Goal: Transaction & Acquisition: Download file/media

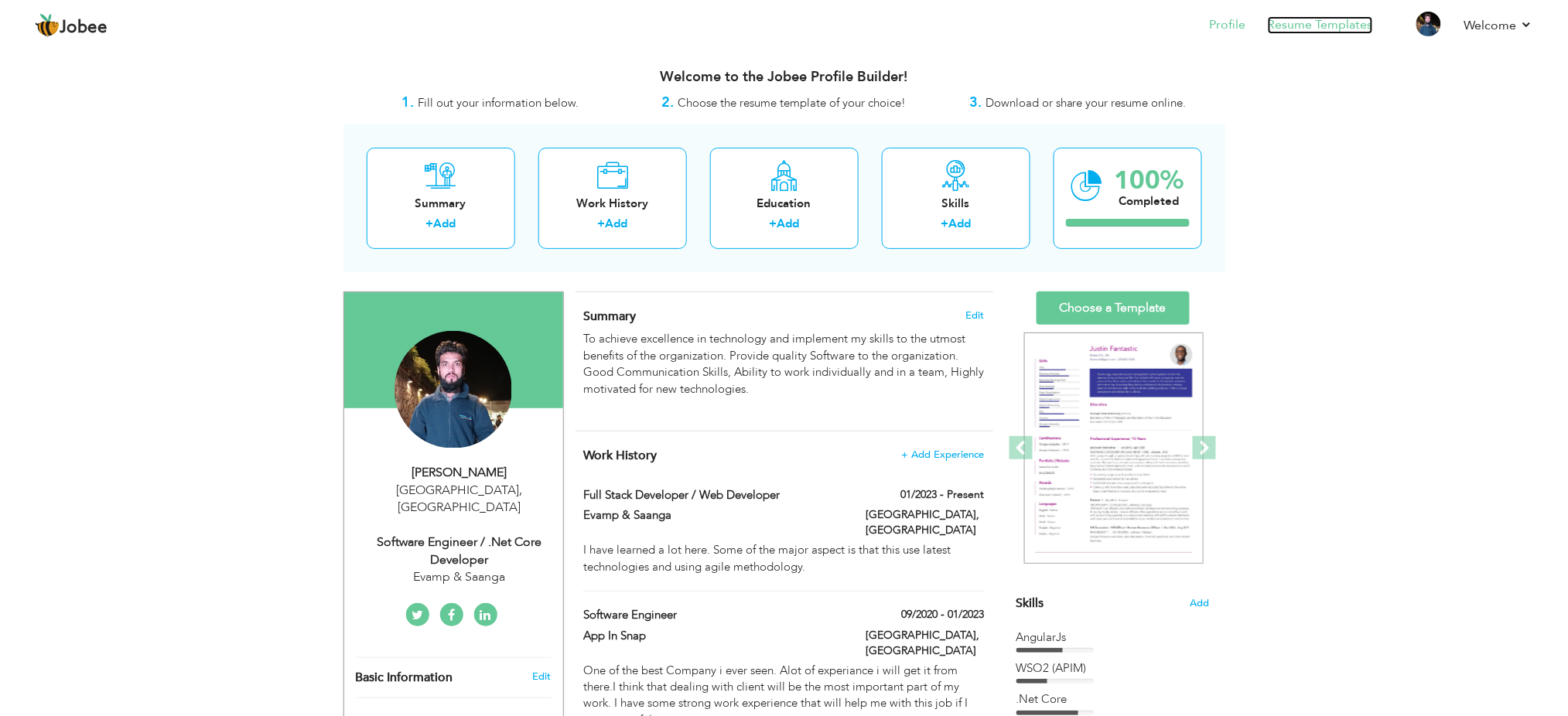
drag, startPoint x: 0, startPoint y: 0, endPoint x: 1329, endPoint y: 18, distance: 1329.1
click at [1329, 18] on link "Resume Templates" at bounding box center [1320, 25] width 106 height 17
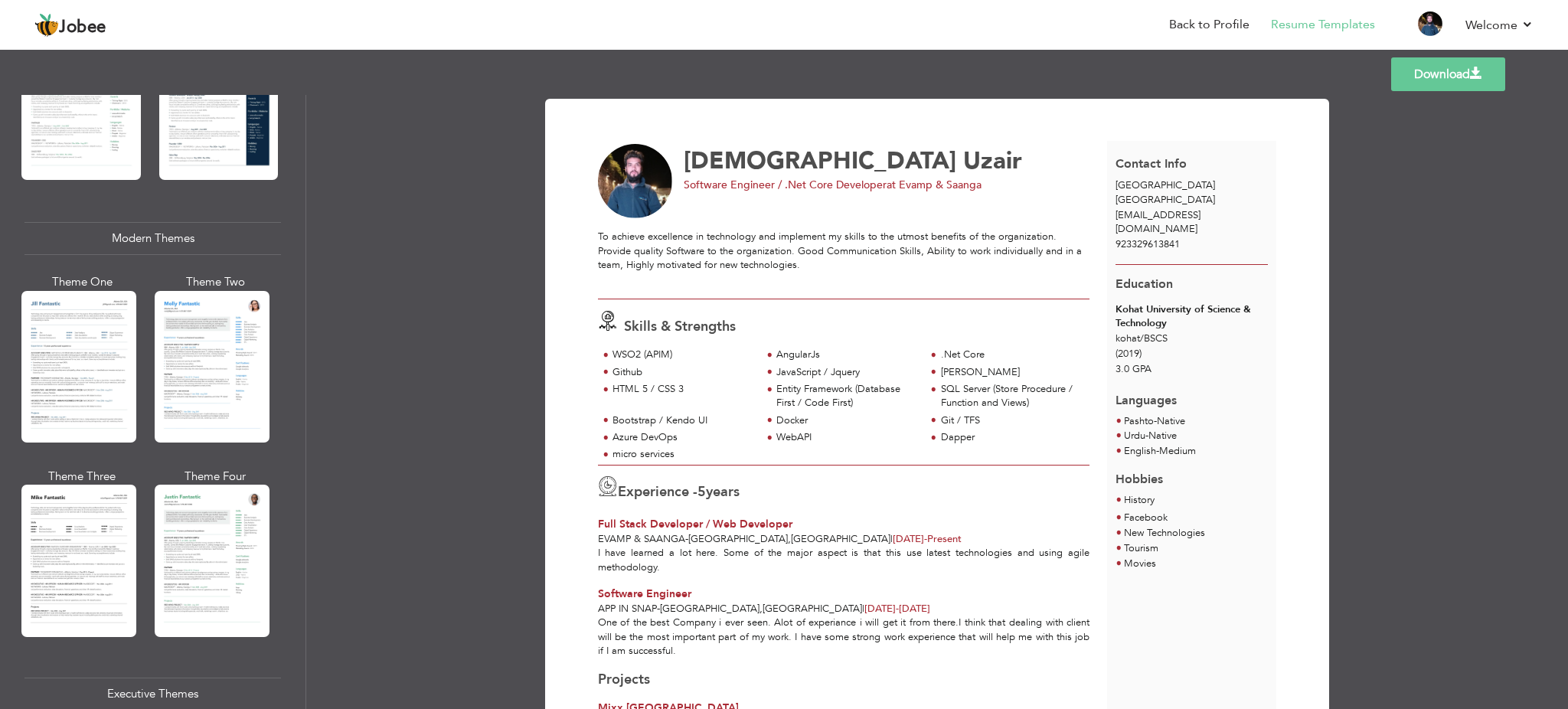
scroll to position [609, 0]
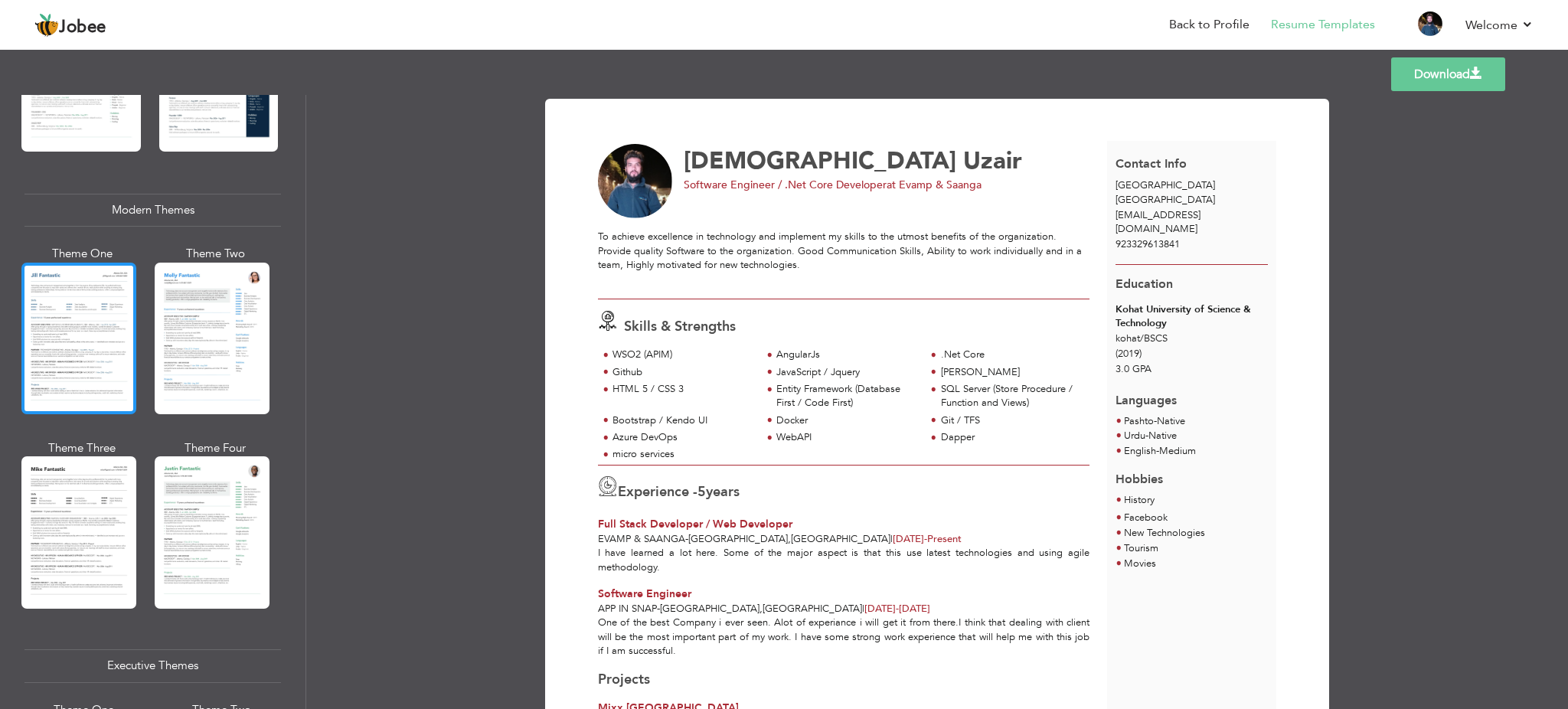
click at [73, 359] on div at bounding box center [79, 338] width 115 height 151
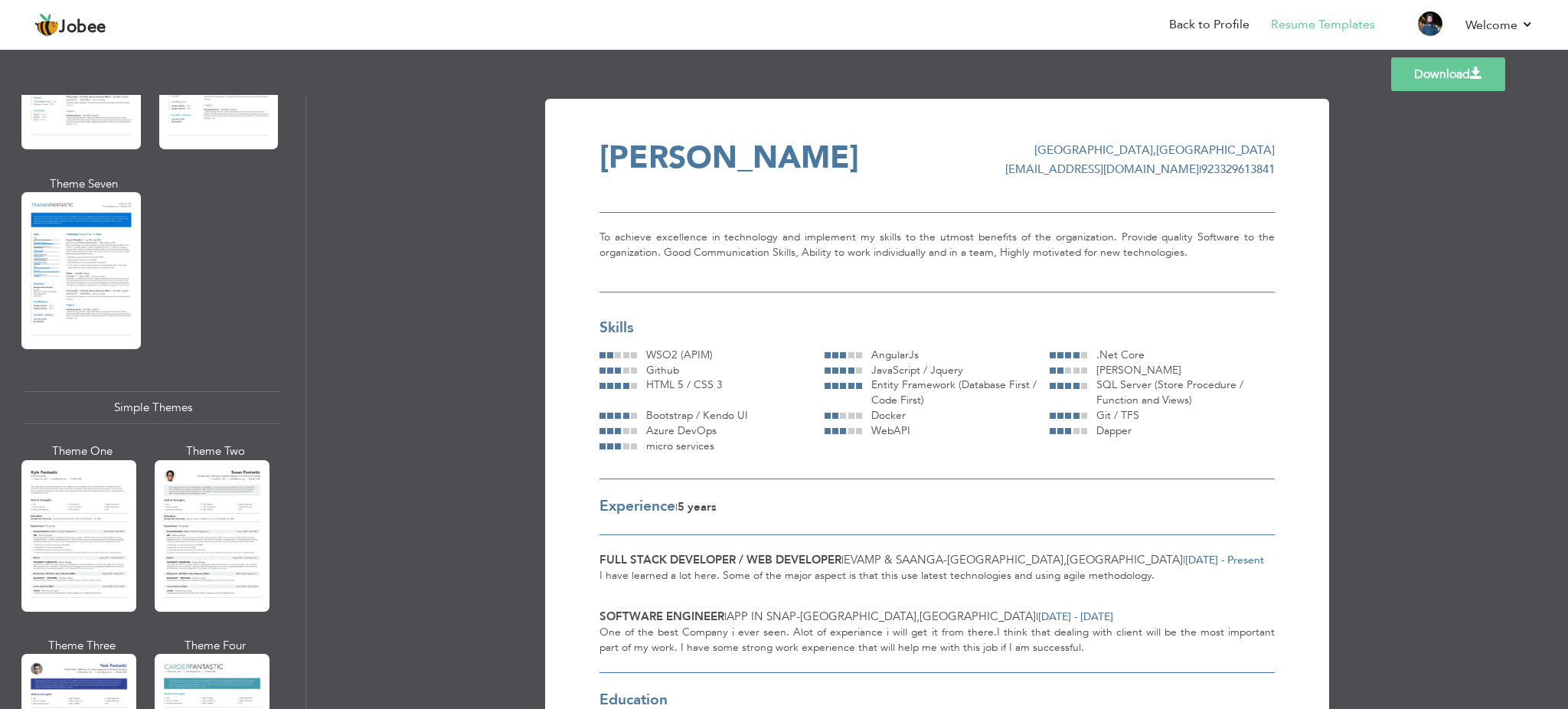
scroll to position [2516, 0]
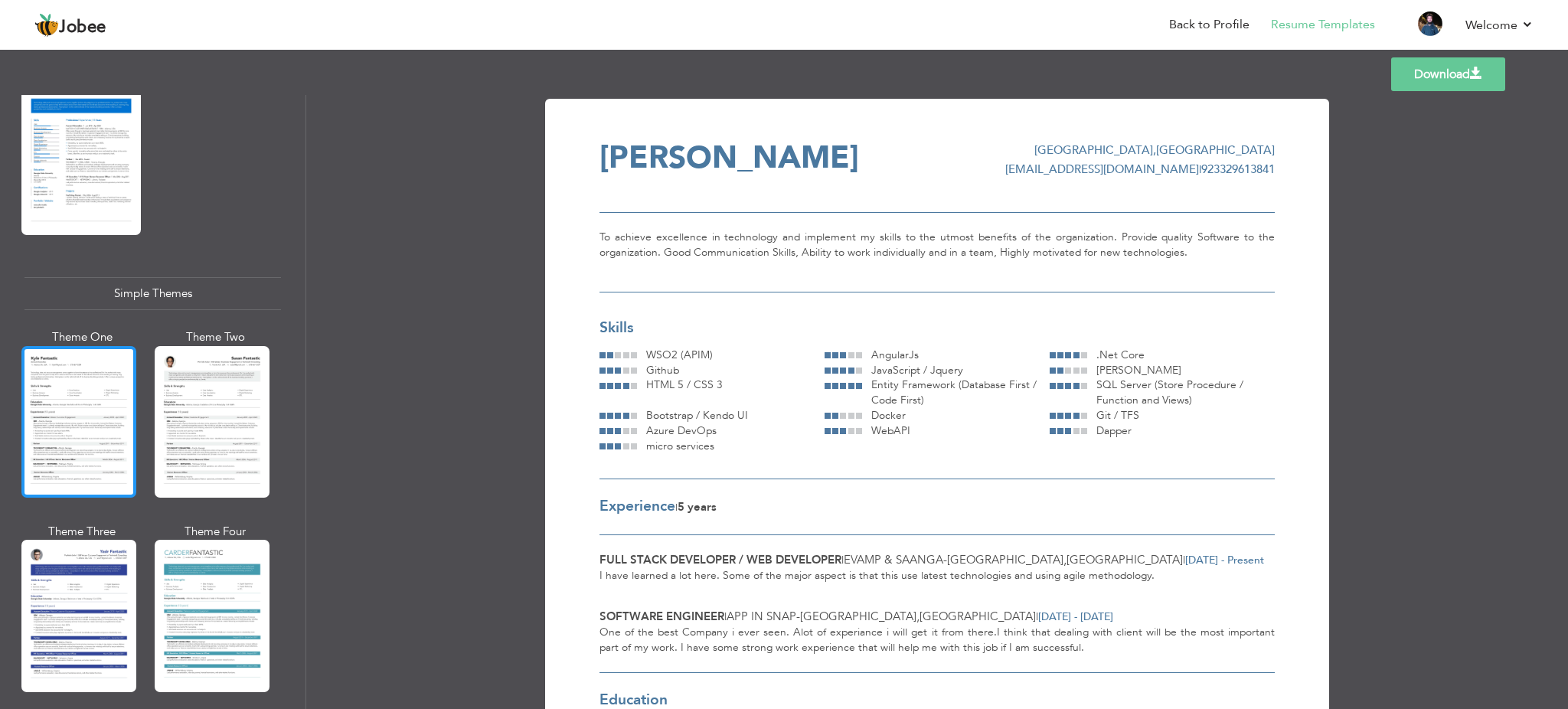
click at [105, 414] on div at bounding box center [79, 422] width 115 height 151
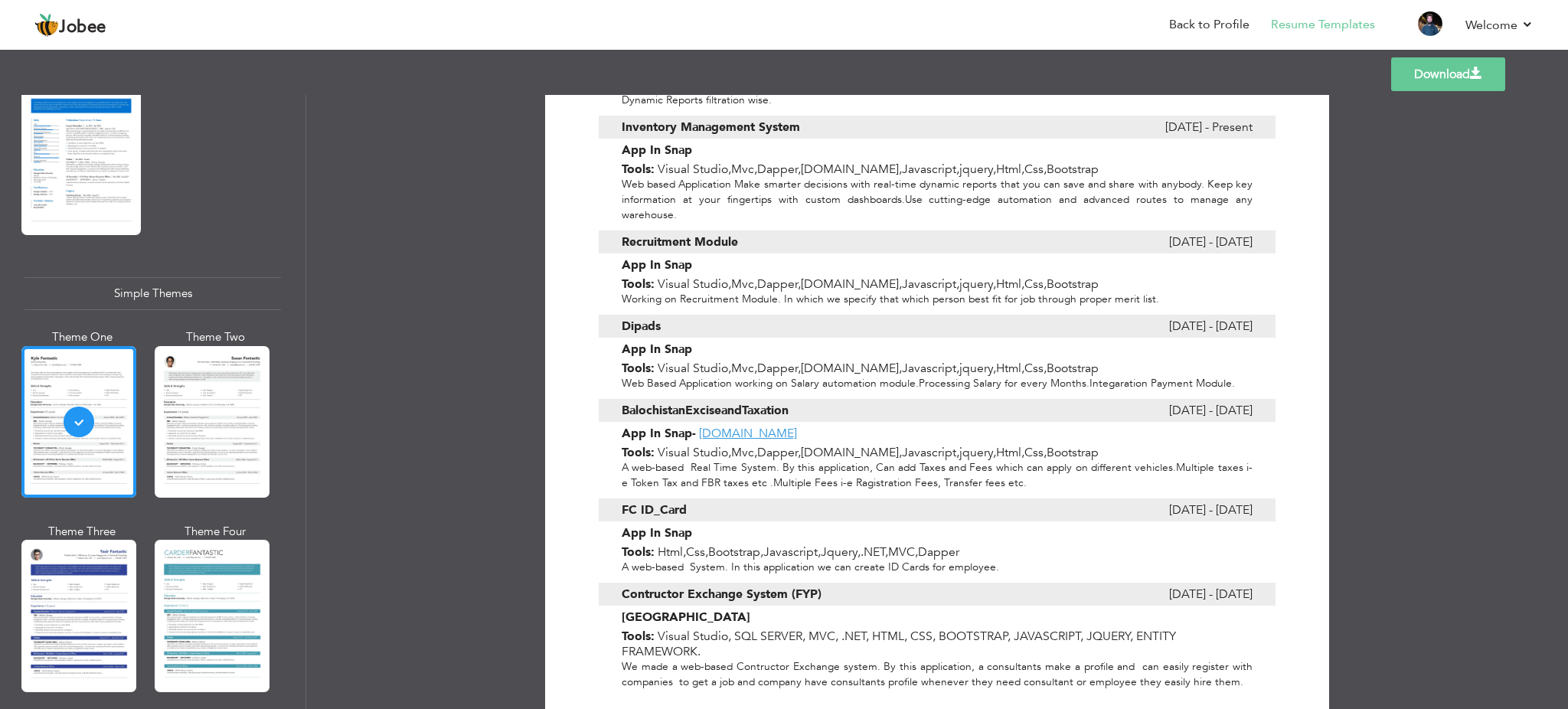
scroll to position [1191, 0]
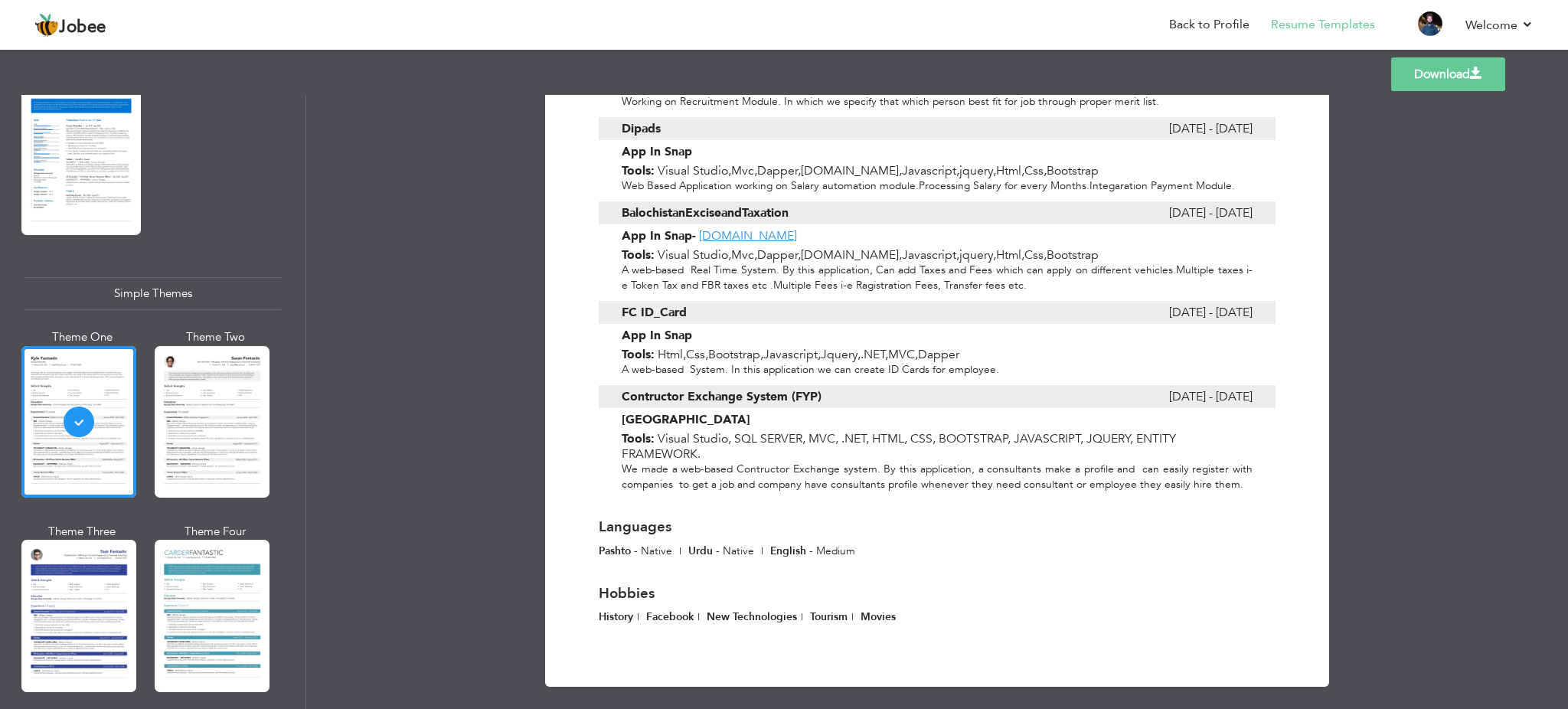
click at [1427, 72] on link "Download" at bounding box center [1448, 74] width 114 height 34
